Goal: Information Seeking & Learning: Learn about a topic

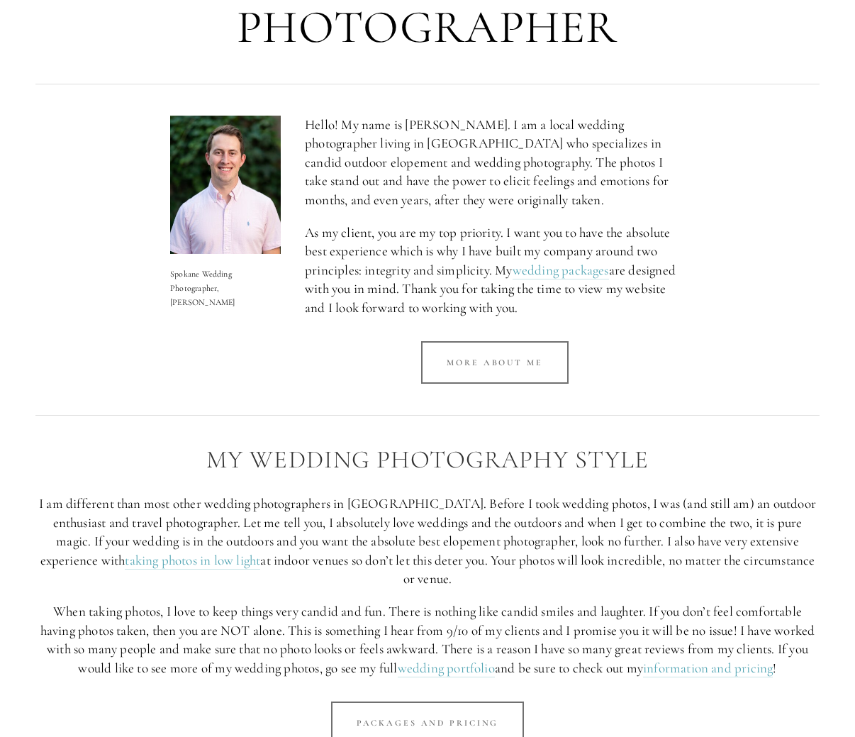
scroll to position [709, 0]
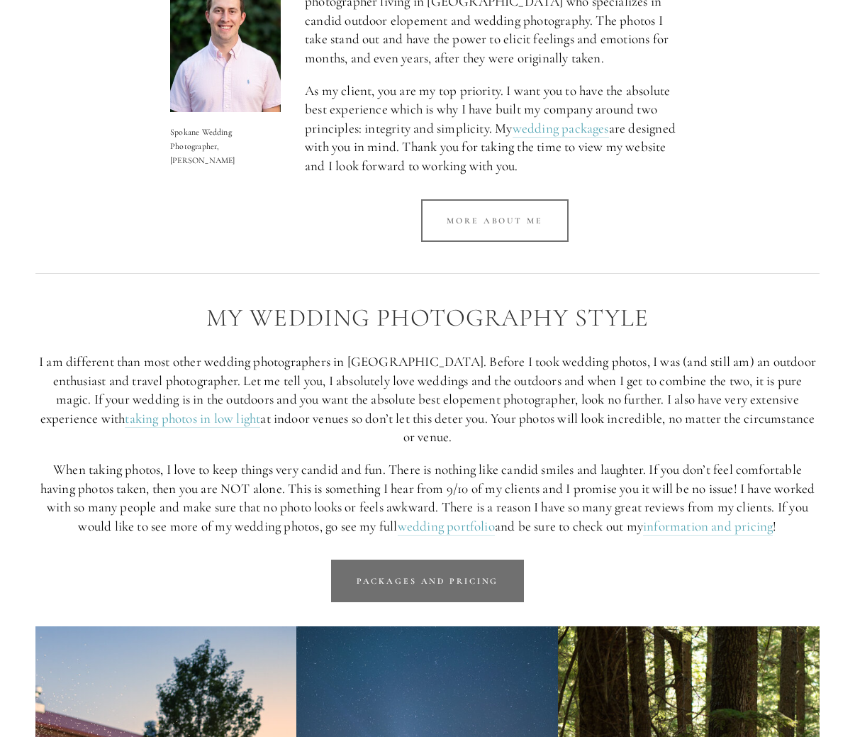
click at [449, 559] on link "Packages and Pricing" at bounding box center [428, 580] width 194 height 43
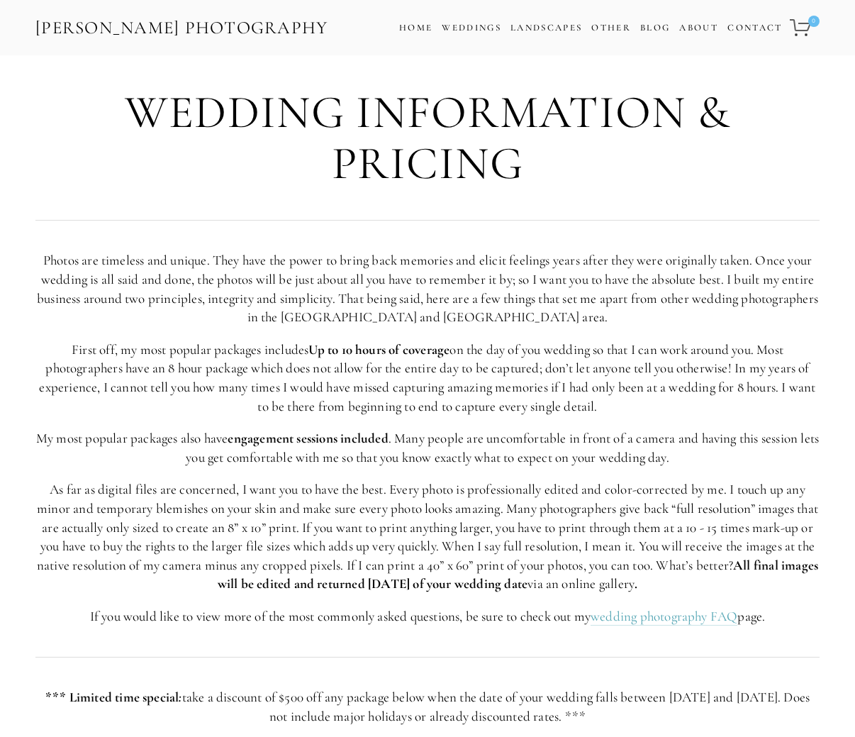
scroll to position [709, 0]
